Goal: Check status

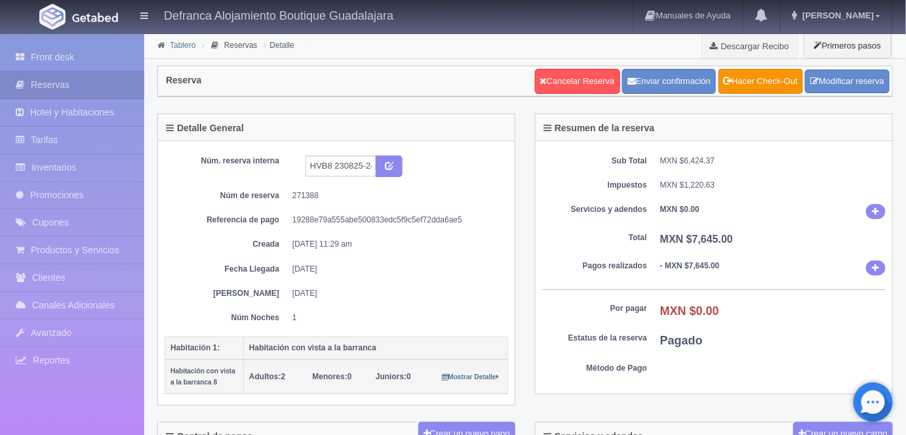
click at [173, 47] on link "Tablero" at bounding box center [183, 45] width 26 height 9
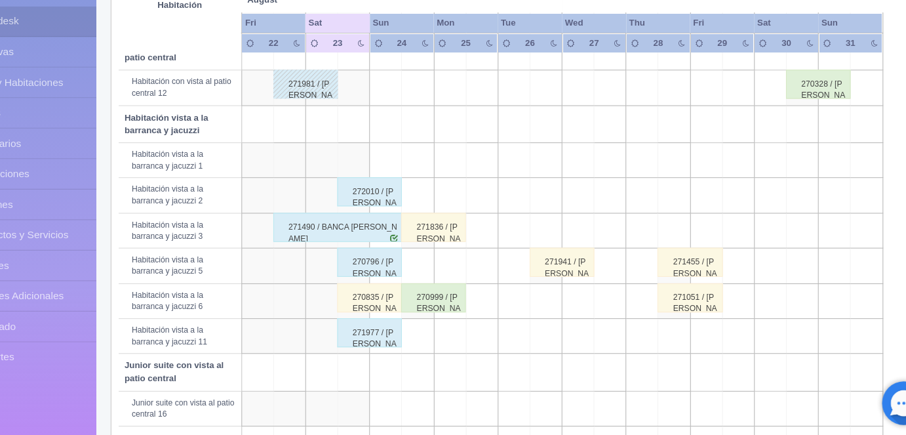
scroll to position [424, 0]
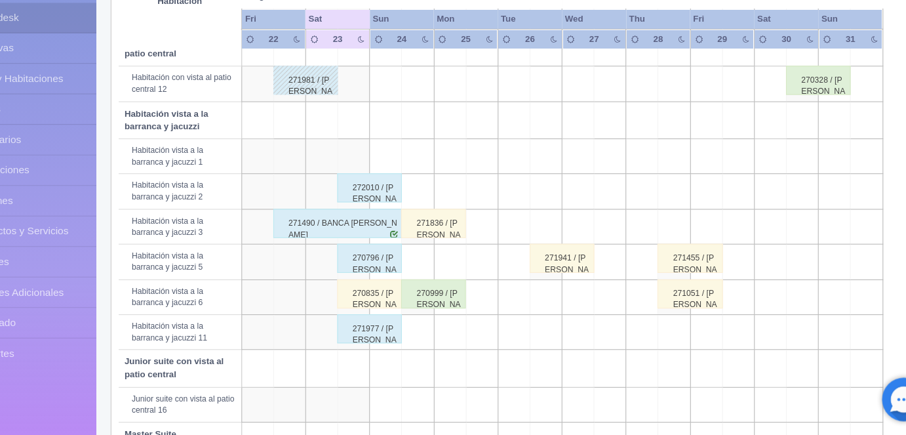
click at [395, 302] on div "270835 / [PERSON_NAME]" at bounding box center [391, 307] width 58 height 26
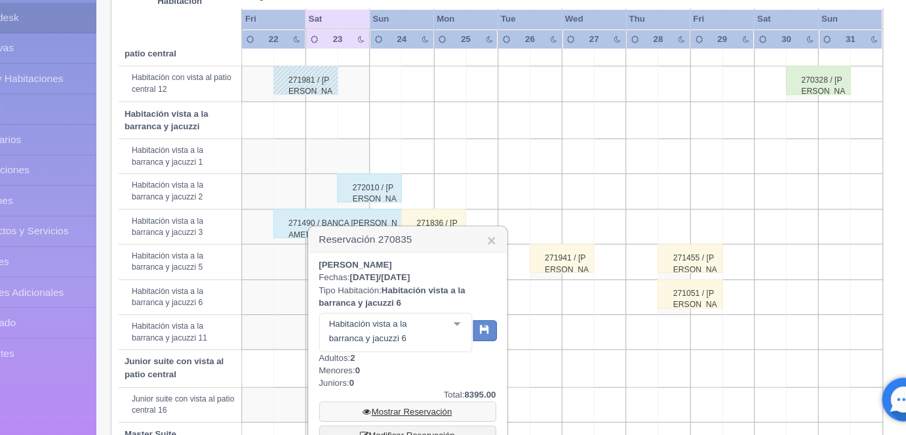
click at [423, 410] on link "Mostrar Reservación" at bounding box center [426, 413] width 160 height 18
